Goal: Answer question/provide support

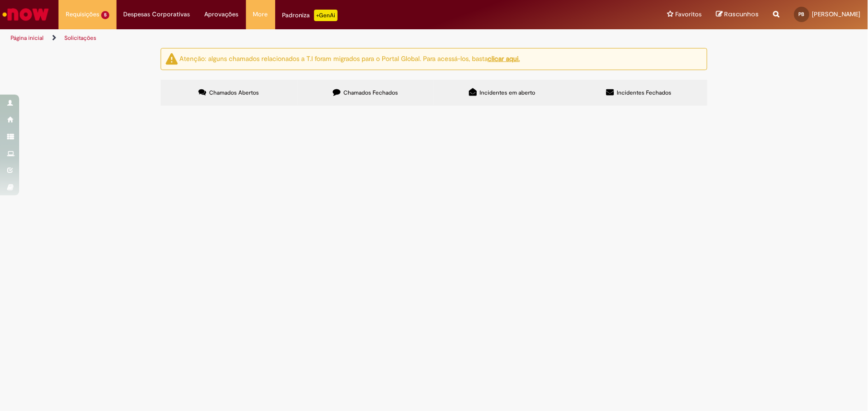
click at [0, 0] on span "Ajuste de Estoque MIGO e MR22" at bounding box center [0, 0] width 0 height 0
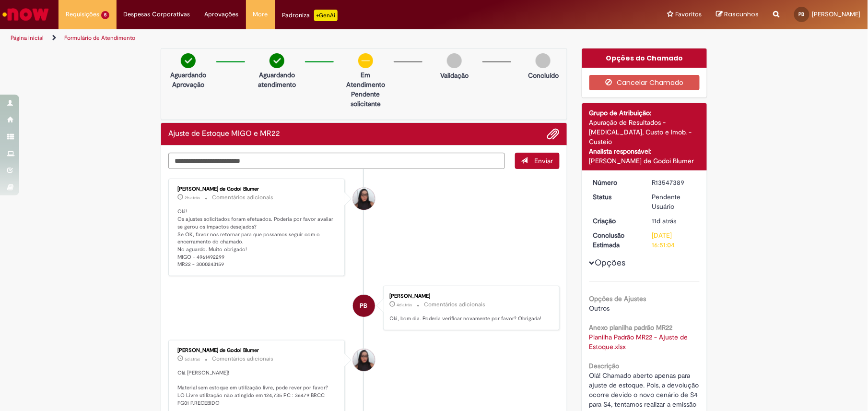
scroll to position [192, 0]
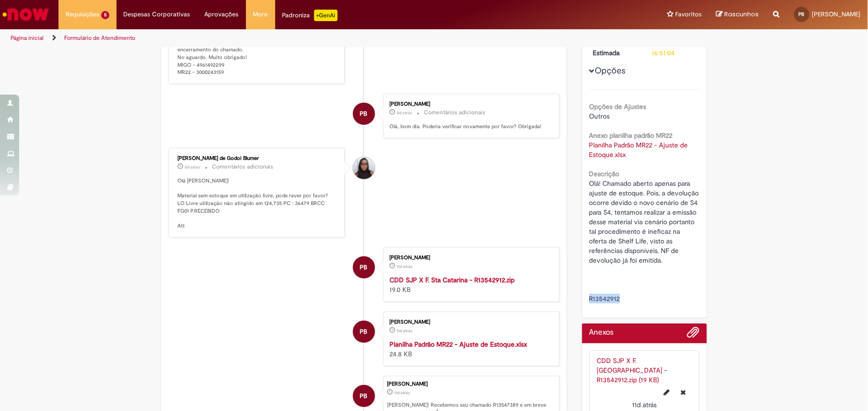
drag, startPoint x: 621, startPoint y: 287, endPoint x: 578, endPoint y: 286, distance: 42.7
click at [582, 286] on div "Número R13547389 Status Pendente Usuário Criação 11d atrás 11 dias atrás Conclu…" at bounding box center [644, 147] width 125 height 339
copy span "R13542912"
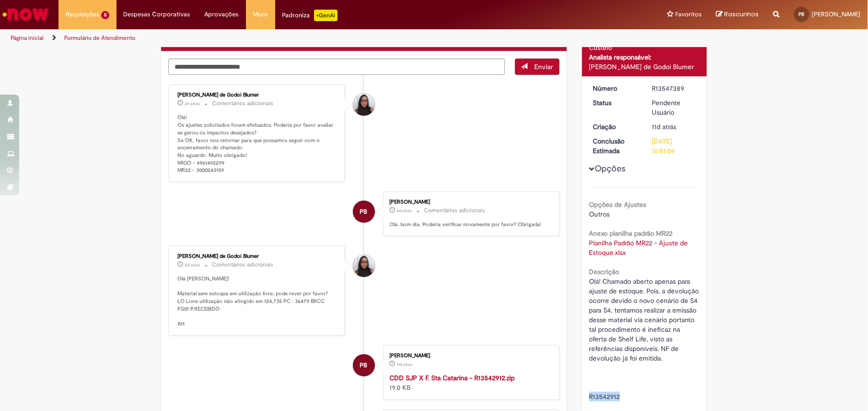
scroll to position [64, 0]
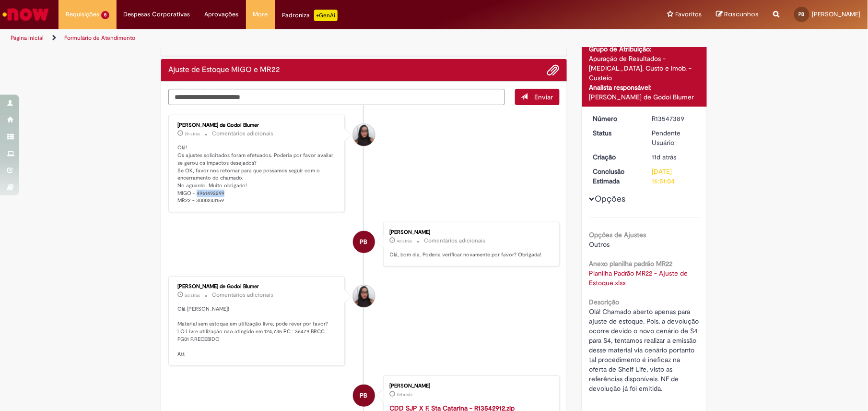
drag, startPoint x: 191, startPoint y: 194, endPoint x: 223, endPoint y: 194, distance: 31.7
click at [223, 194] on p "Olá! Os ajustes solicitados foram efetuados. Poderia por favor avaliar se gerou…" at bounding box center [257, 174] width 160 height 60
copy p "4961492299"
drag, startPoint x: 185, startPoint y: 201, endPoint x: 219, endPoint y: 206, distance: 34.4
click at [219, 206] on div "[PERSON_NAME] de Godoi Blumer 2h atrás 2 horas atrás Comentários adicionais Olá…" at bounding box center [256, 164] width 171 height 92
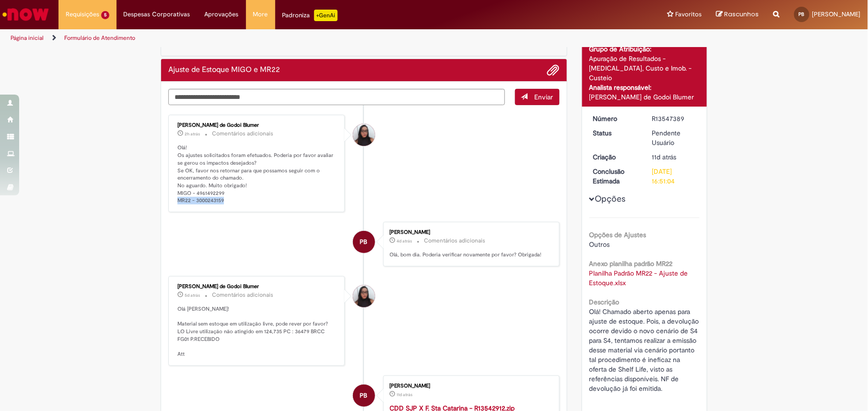
copy p "MR22 - 3000243159"
click at [340, 97] on textarea "Digite sua mensagem aqui..." at bounding box center [336, 97] width 337 height 17
type textarea "**********"
click at [535, 98] on span "Enviar" at bounding box center [544, 97] width 19 height 9
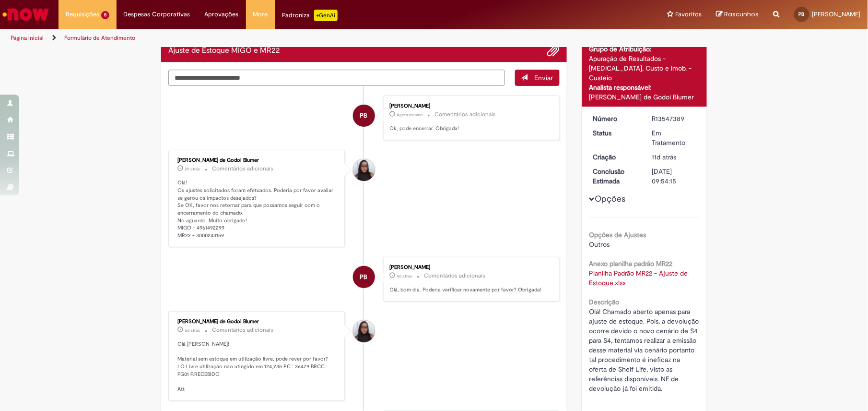
scroll to position [0, 0]
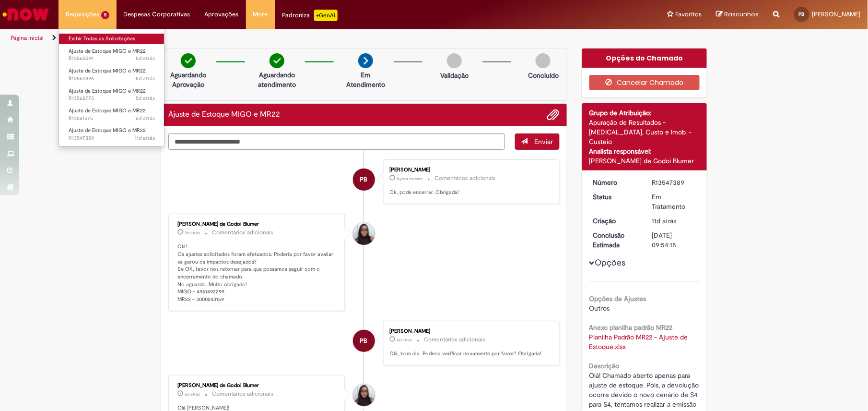
drag, startPoint x: 105, startPoint y: 39, endPoint x: 111, endPoint y: 36, distance: 7.1
click at [106, 39] on link "Exibir Todas as Solicitações" at bounding box center [112, 39] width 106 height 11
